Goal: Use online tool/utility: Utilize a website feature to perform a specific function

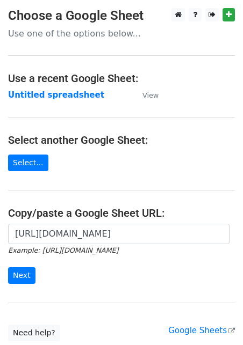
scroll to position [0, 233]
type input "[URL][DOMAIN_NAME]"
click at [24, 276] on input "Next" at bounding box center [21, 276] width 27 height 17
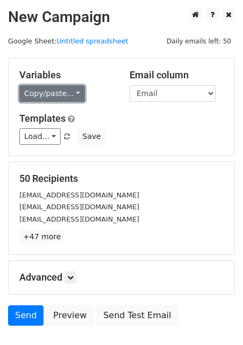
click at [42, 93] on link "Copy/paste..." at bounding box center [52, 93] width 66 height 17
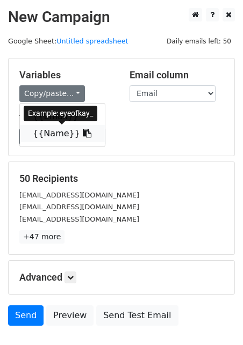
click at [47, 133] on link "{{Name}}" at bounding box center [62, 133] width 85 height 17
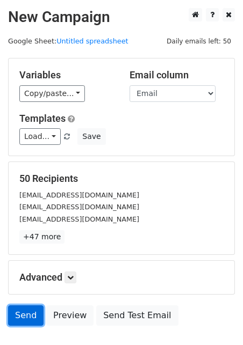
click at [33, 311] on link "Send" at bounding box center [25, 316] width 35 height 20
